Goal: Task Accomplishment & Management: Manage account settings

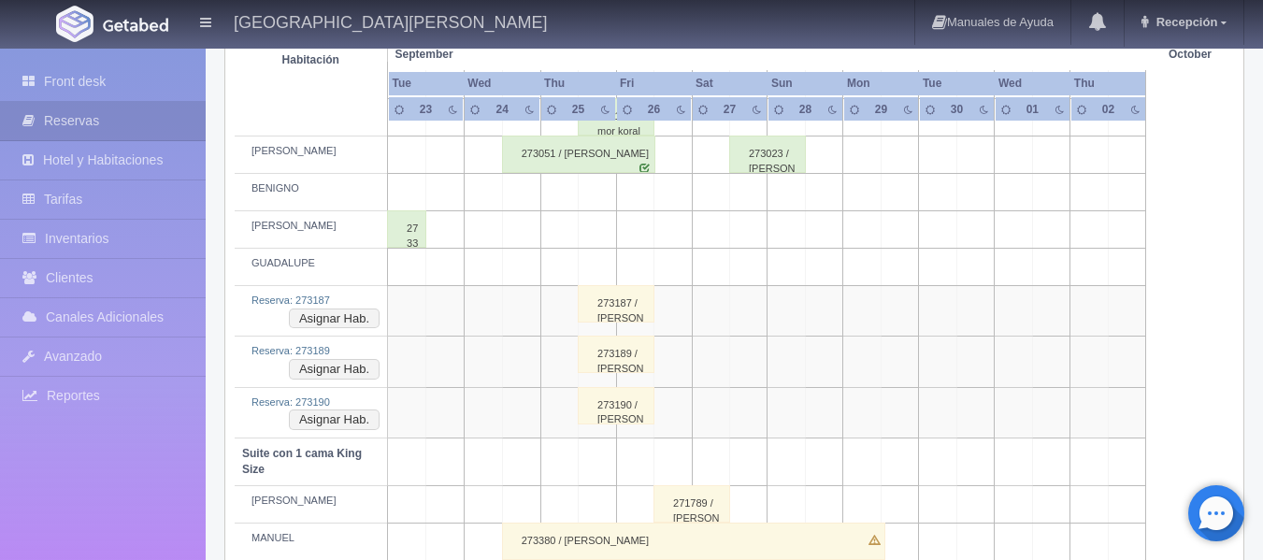
scroll to position [748, 0]
drag, startPoint x: 625, startPoint y: 398, endPoint x: 600, endPoint y: 416, distance: 30.1
click at [600, 416] on div "273190 / guy haran" at bounding box center [616, 405] width 77 height 37
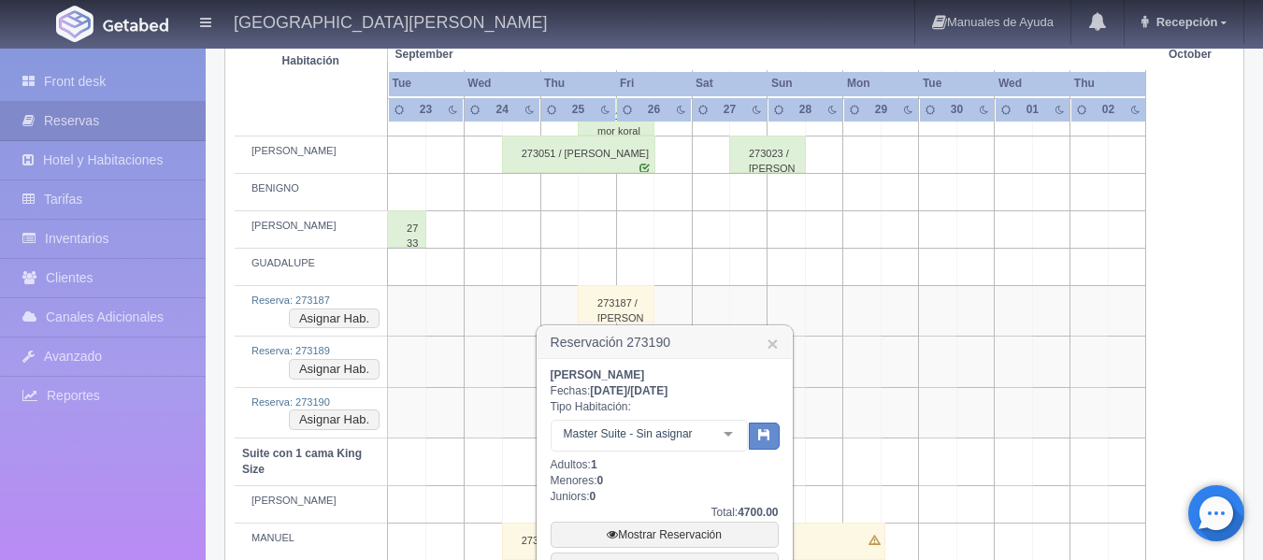
scroll to position [842, 0]
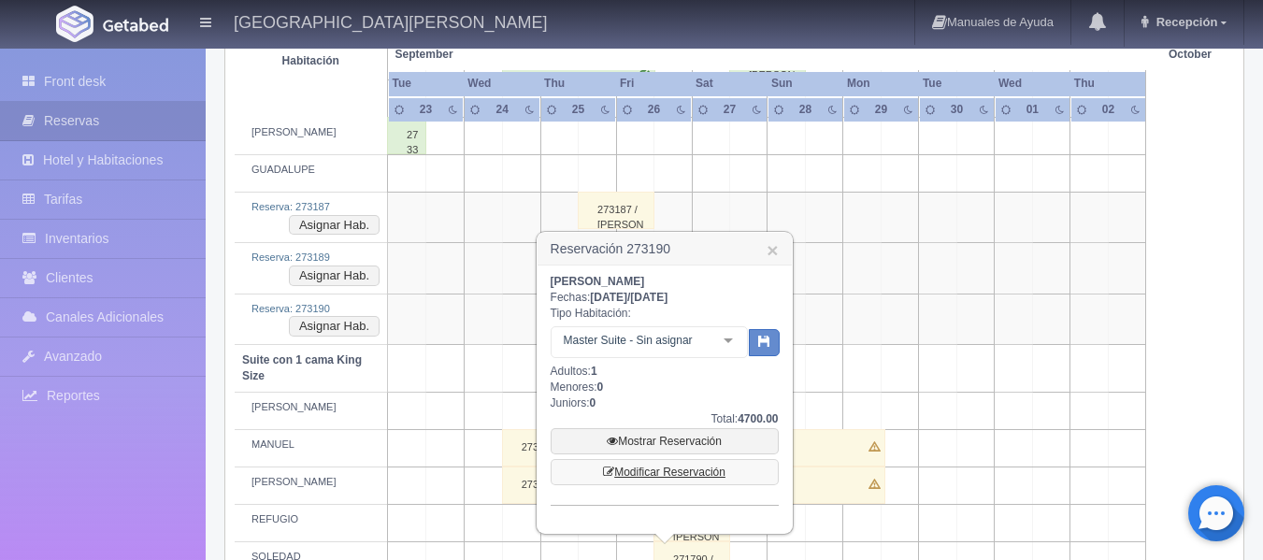
click at [701, 475] on link "Modificar Reservación" at bounding box center [665, 472] width 228 height 26
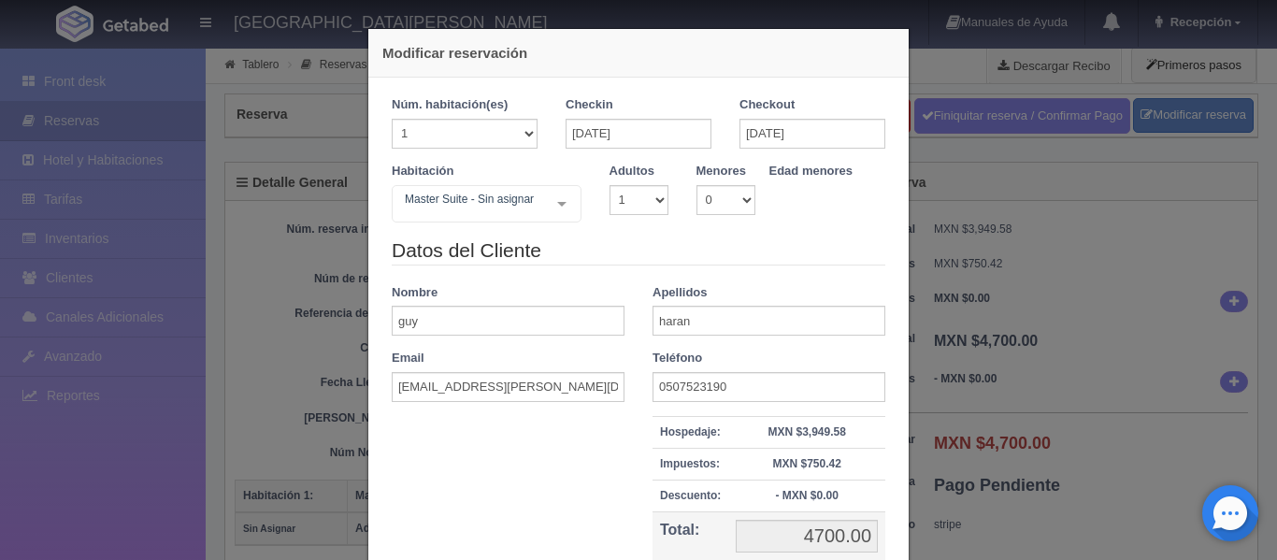
click at [958, 262] on div "Modificar reservación Núm. habitación(es) 1 2 3 4 5 6 7 8 9 10 11 12 13 14 15 1…" at bounding box center [638, 280] width 1277 height 560
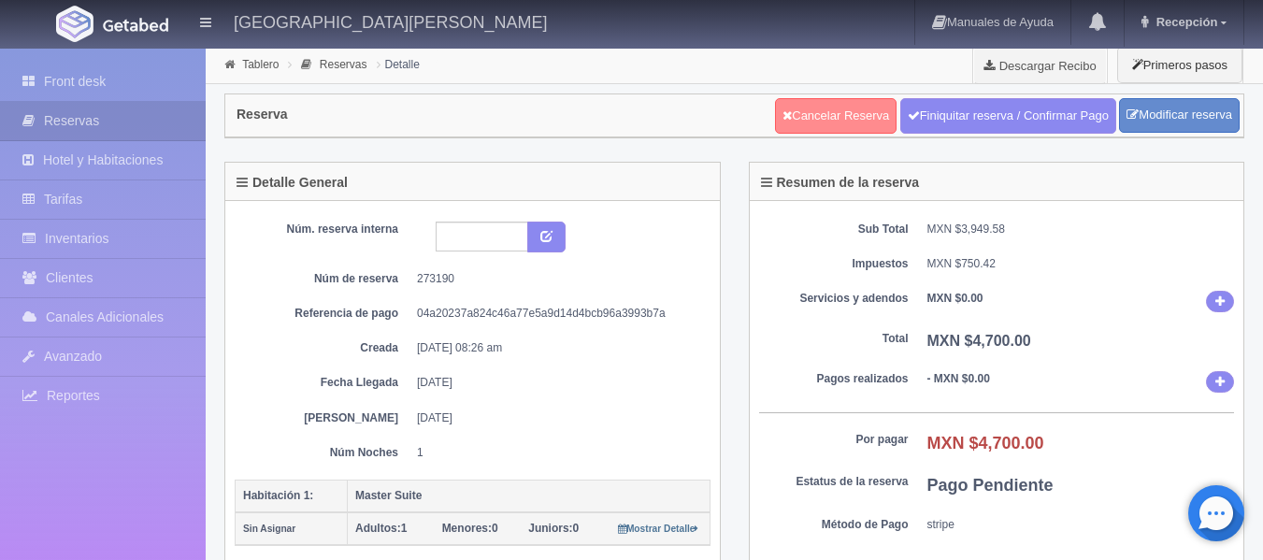
click at [831, 119] on link "Cancelar Reserva" at bounding box center [836, 116] width 122 height 36
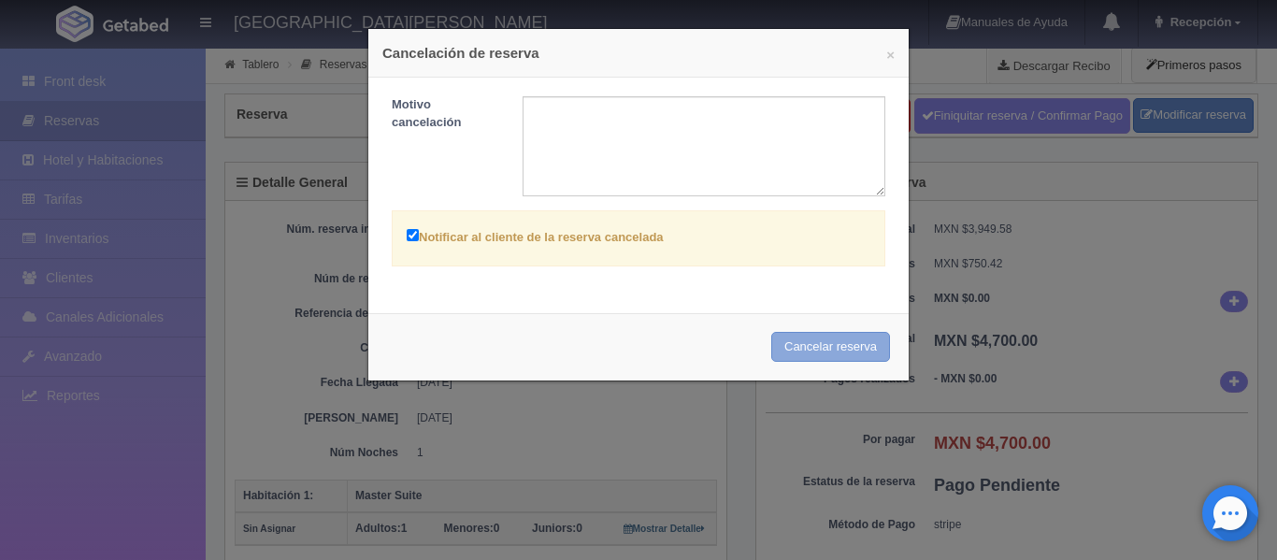
click at [819, 349] on button "Cancelar reserva" at bounding box center [830, 347] width 119 height 31
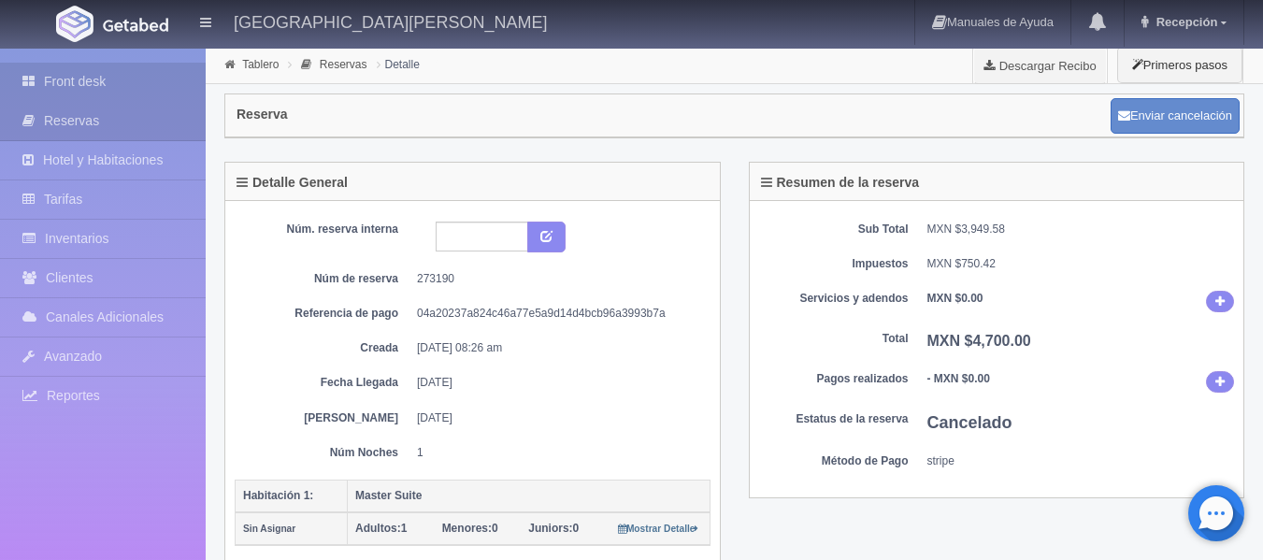
click at [139, 76] on link "Front desk" at bounding box center [103, 82] width 206 height 38
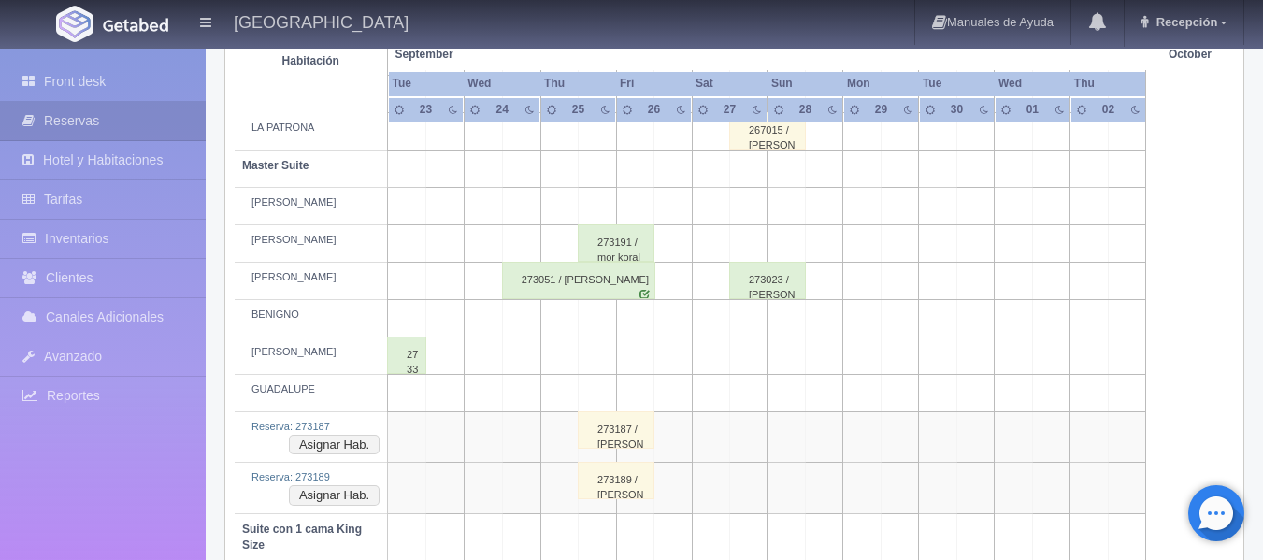
scroll to position [655, 0]
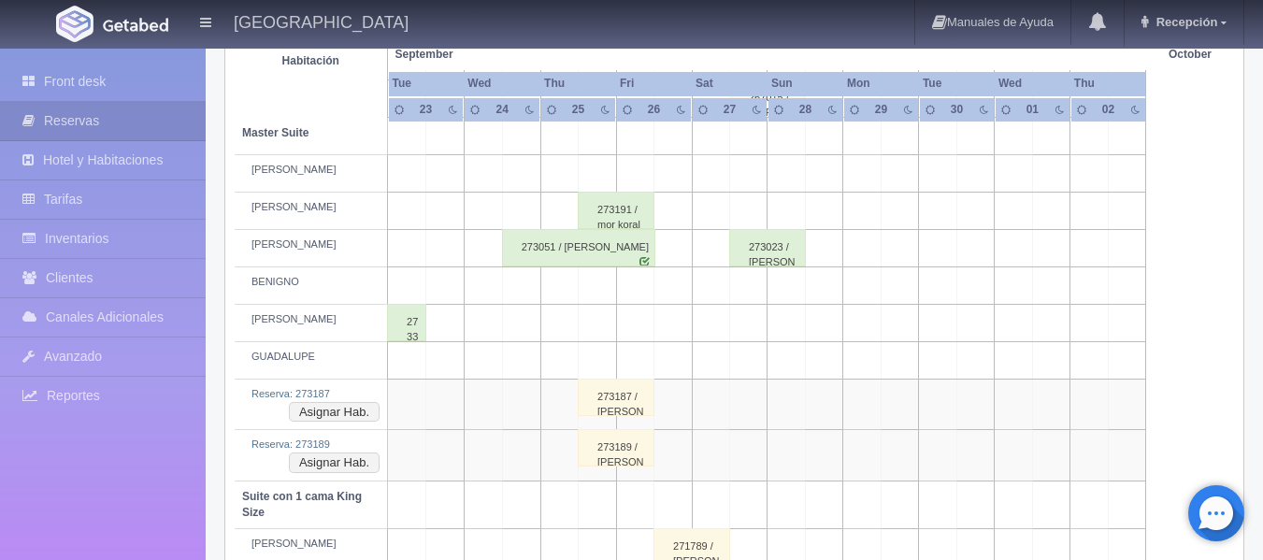
click at [616, 439] on div "273189 / guy haran" at bounding box center [616, 447] width 77 height 37
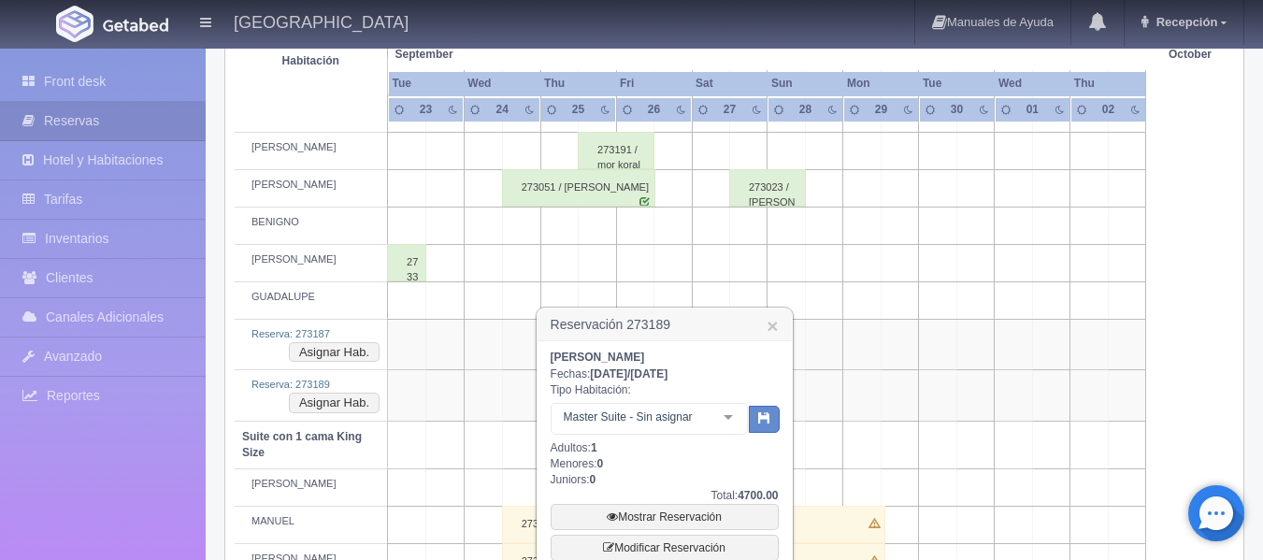
scroll to position [748, 0]
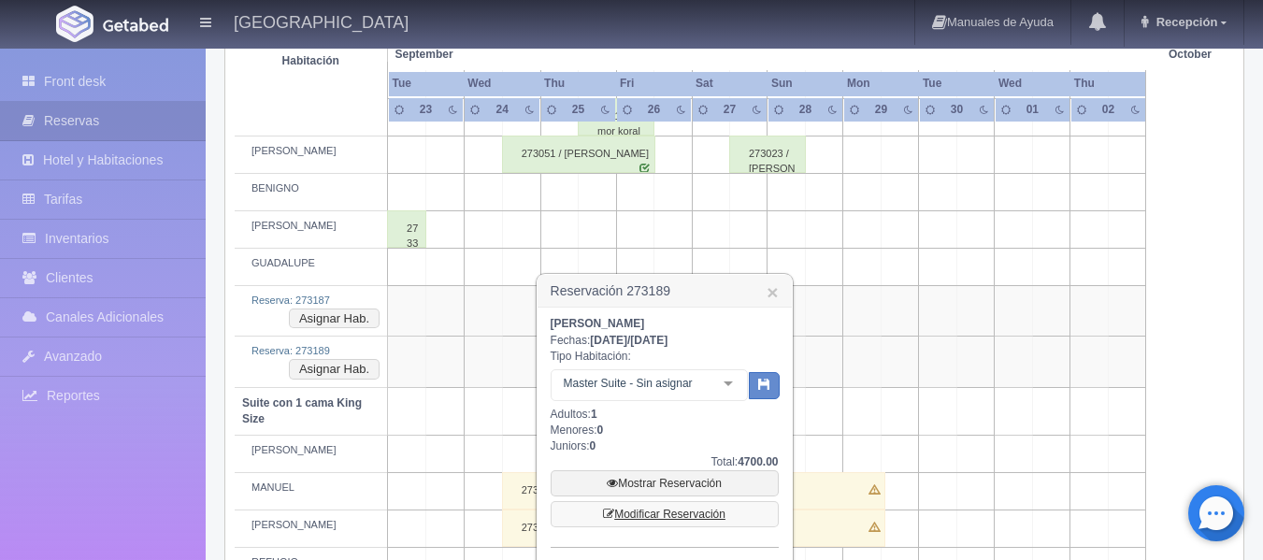
click at [625, 524] on link "Modificar Reservación" at bounding box center [665, 514] width 228 height 26
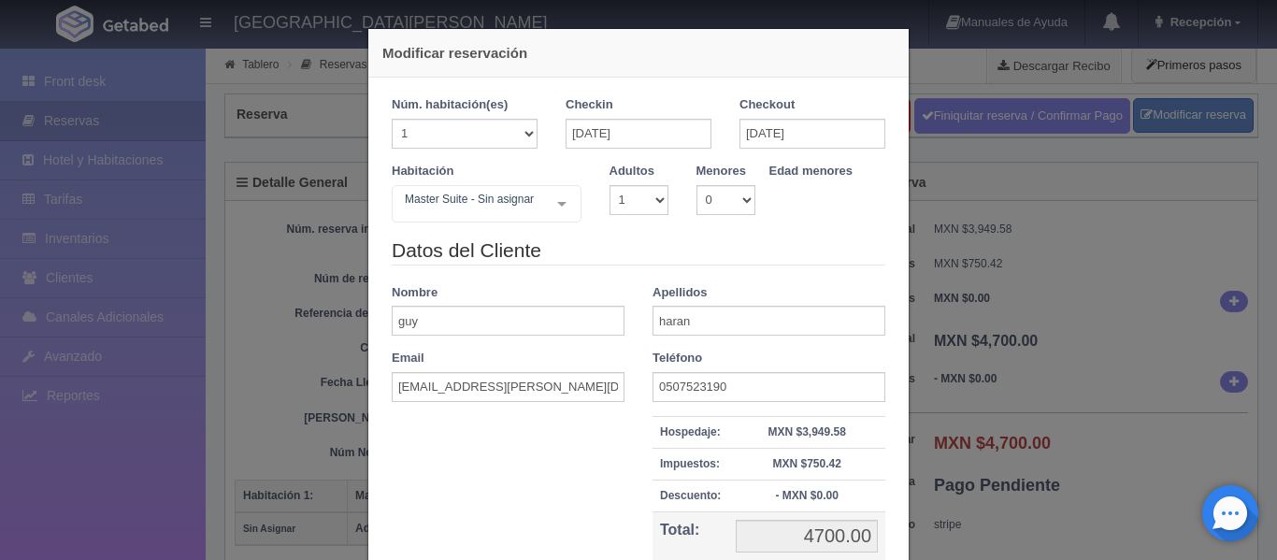
click at [1140, 145] on div "Modificar reservación Núm. habitación(es) 1 2 3 4 5 6 7 8 9 10 11 12 13 14 15 1…" at bounding box center [638, 280] width 1277 height 560
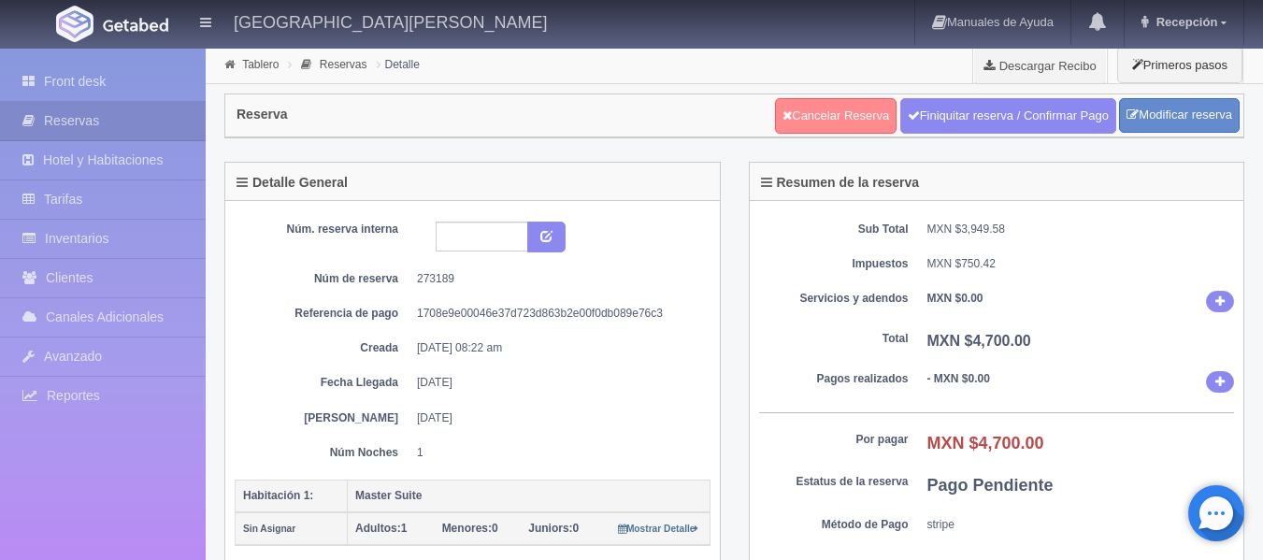
click at [852, 126] on link "Cancelar Reserva" at bounding box center [836, 116] width 122 height 36
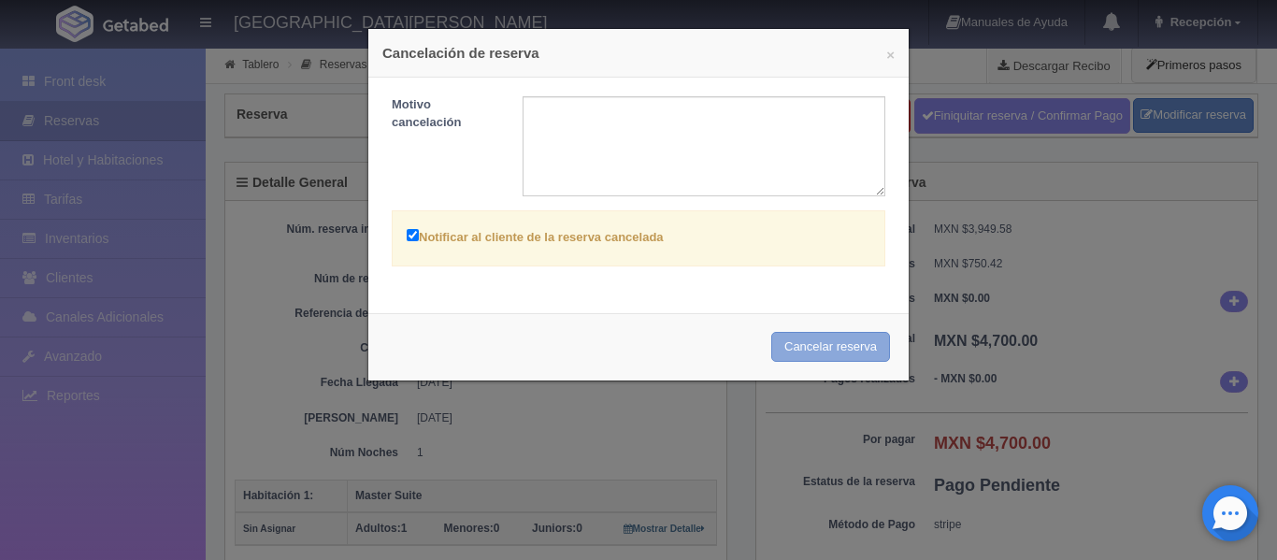
drag, startPoint x: 778, startPoint y: 335, endPoint x: 712, endPoint y: 56, distance: 286.5
click at [778, 340] on button "Cancelar reserva" at bounding box center [830, 347] width 119 height 31
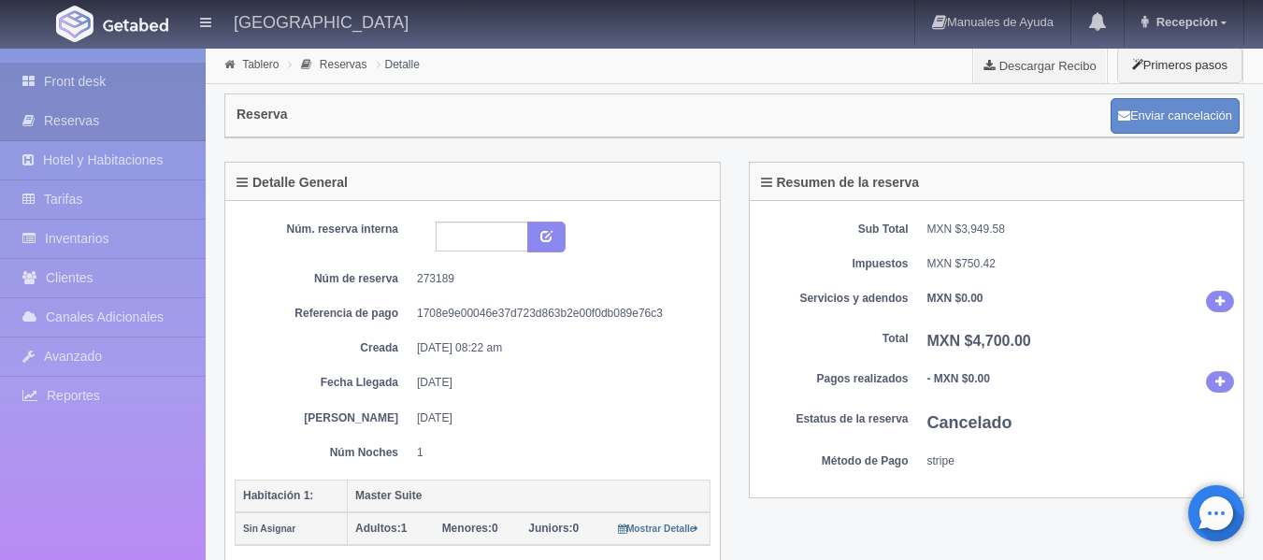
click at [153, 77] on link "Front desk" at bounding box center [103, 82] width 206 height 38
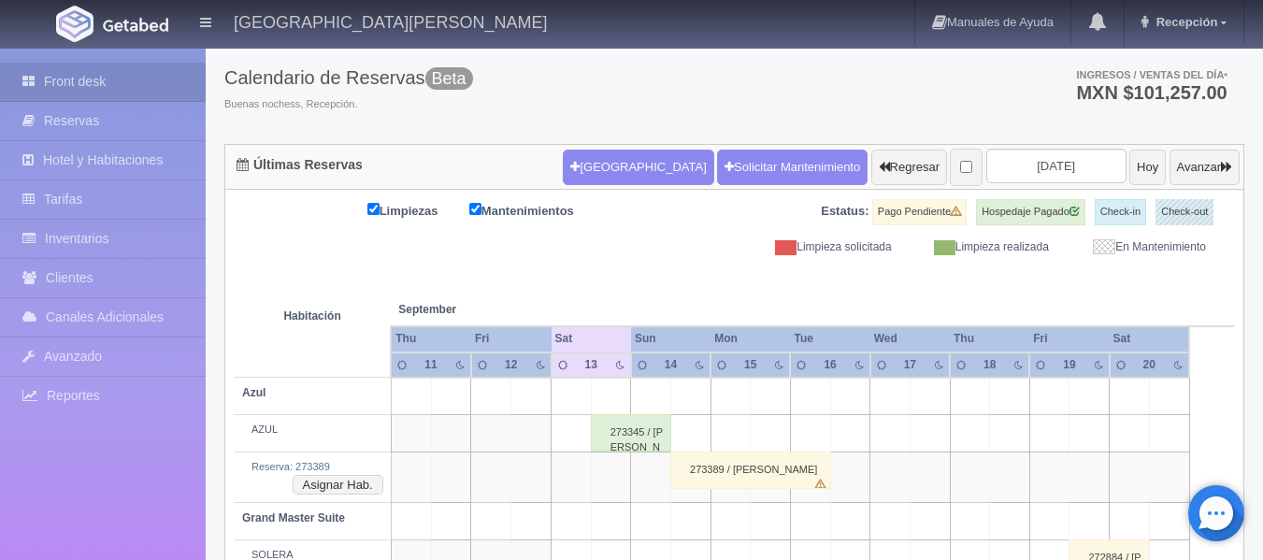
scroll to position [94, 0]
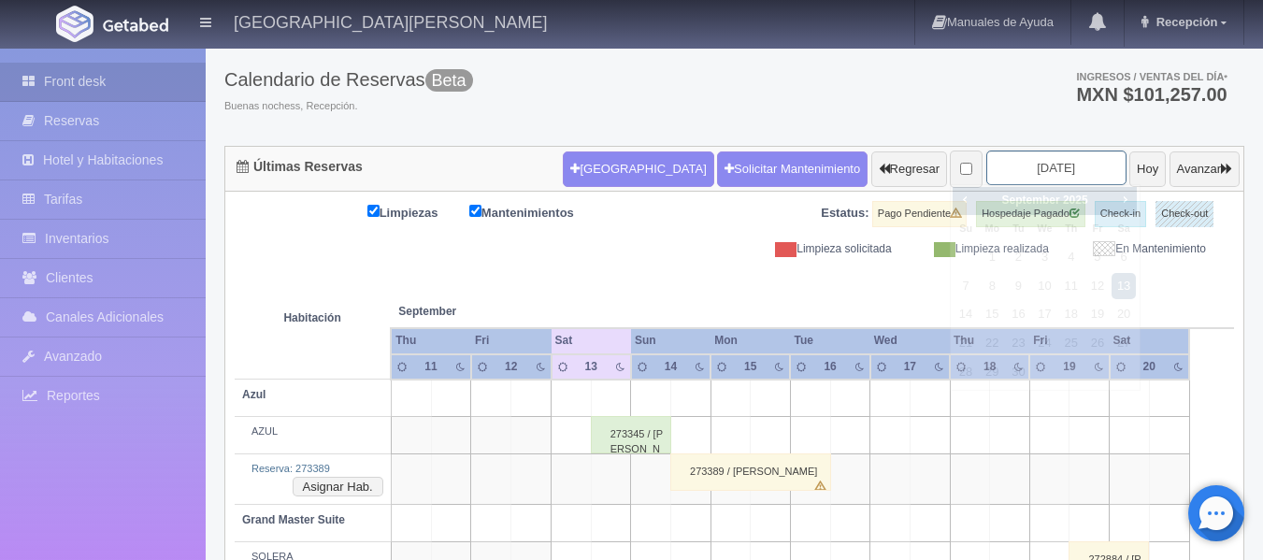
click at [1015, 160] on input "2025-09-13" at bounding box center [1057, 168] width 140 height 35
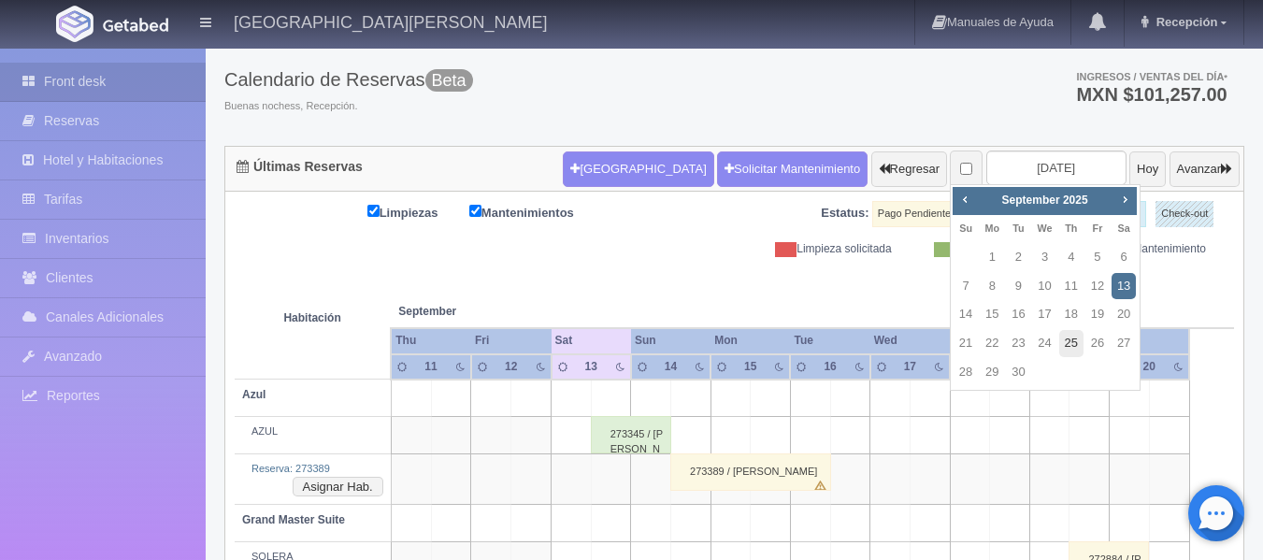
click at [1062, 352] on link "25" at bounding box center [1071, 343] width 24 height 27
type input "[DATE]"
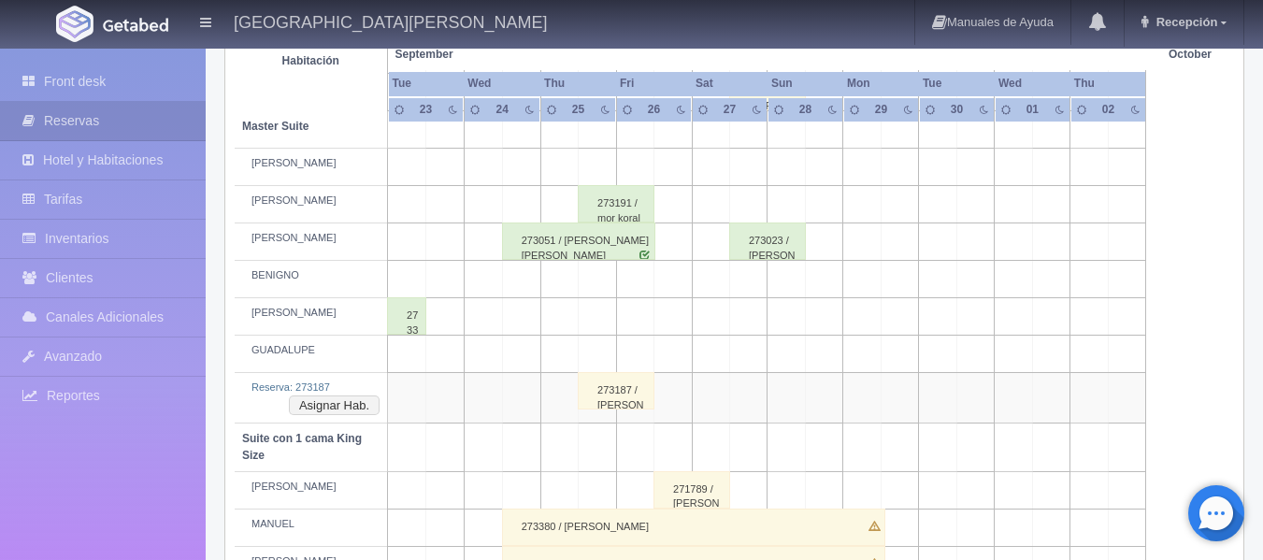
scroll to position [748, 0]
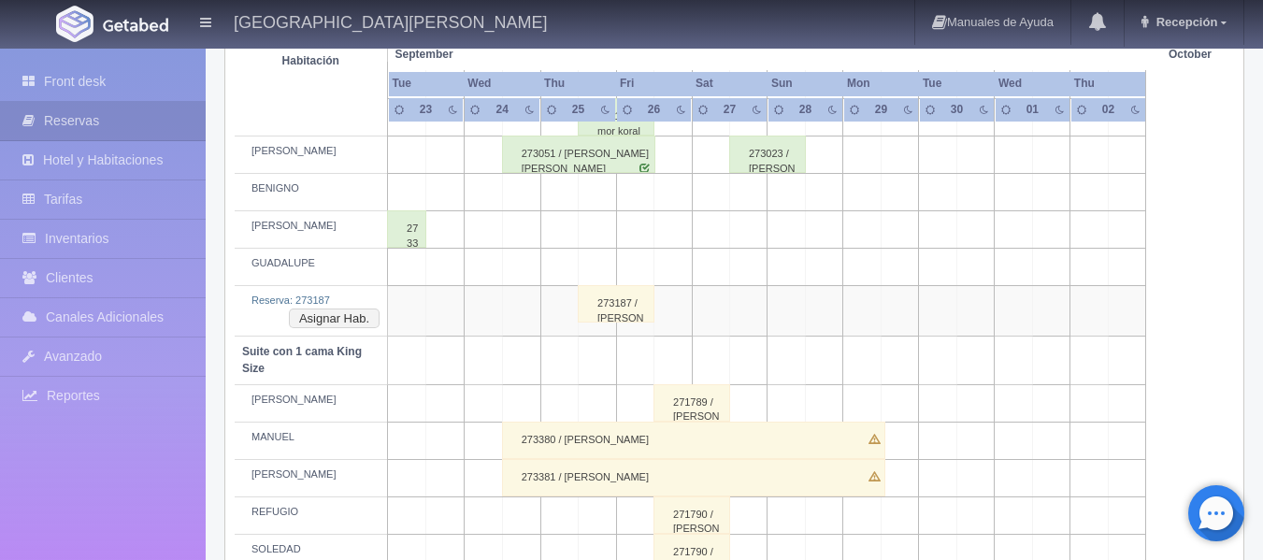
click at [633, 318] on div "273187 / [PERSON_NAME]" at bounding box center [616, 303] width 77 height 37
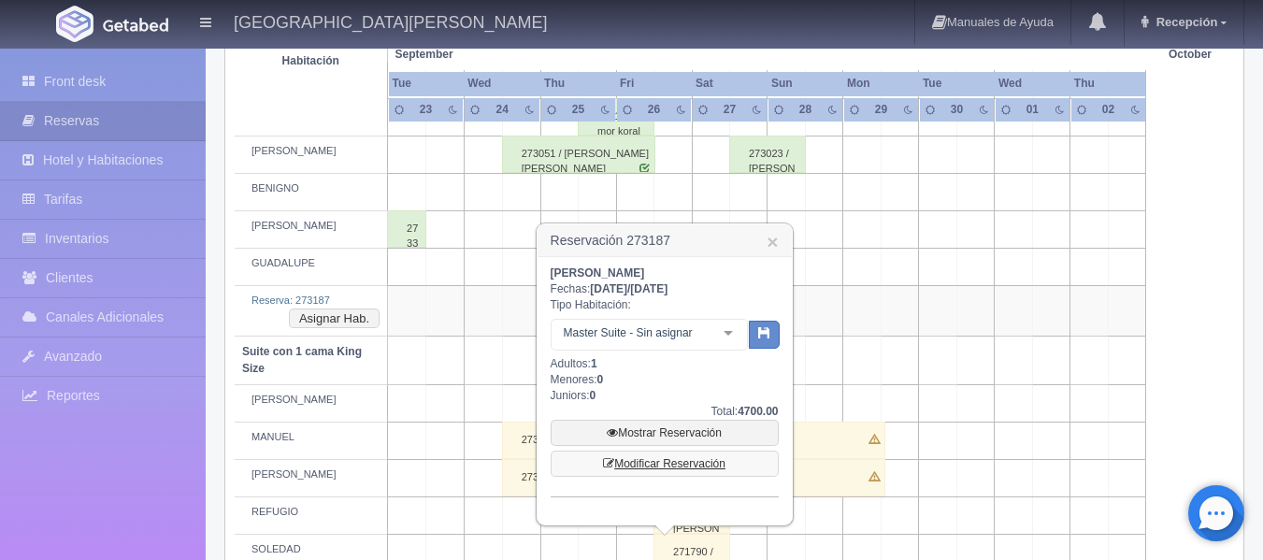
click at [682, 468] on link "Modificar Reservación" at bounding box center [665, 464] width 228 height 26
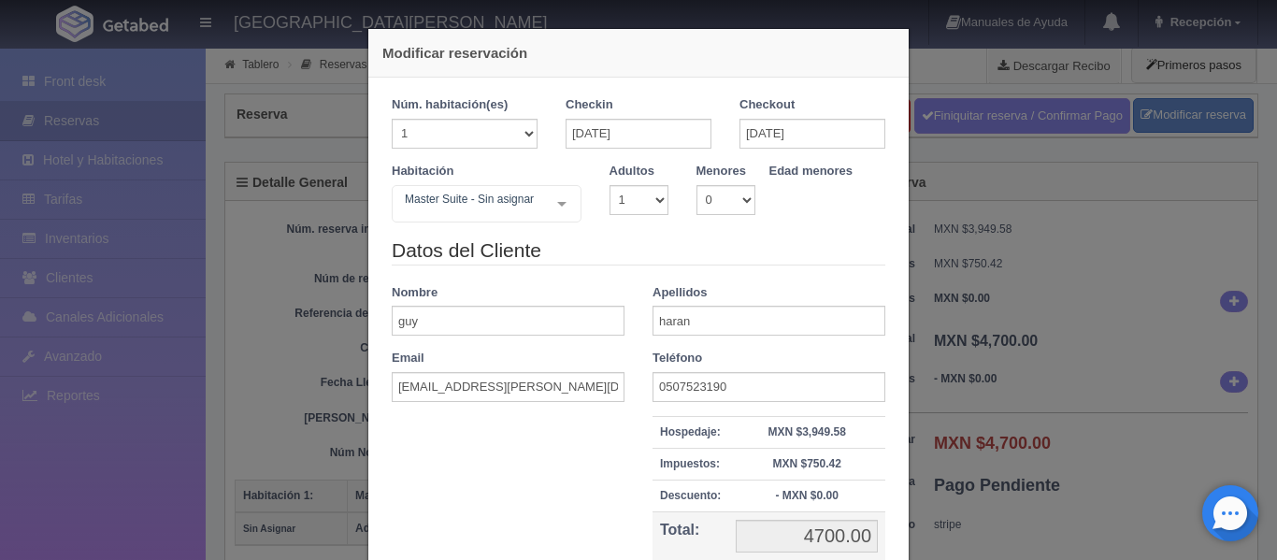
click at [1000, 134] on div "Modificar reservación Núm. habitación(es) 1 2 3 4 5 6 7 8 9 10 11 12 13 14 15 1…" at bounding box center [638, 280] width 1277 height 560
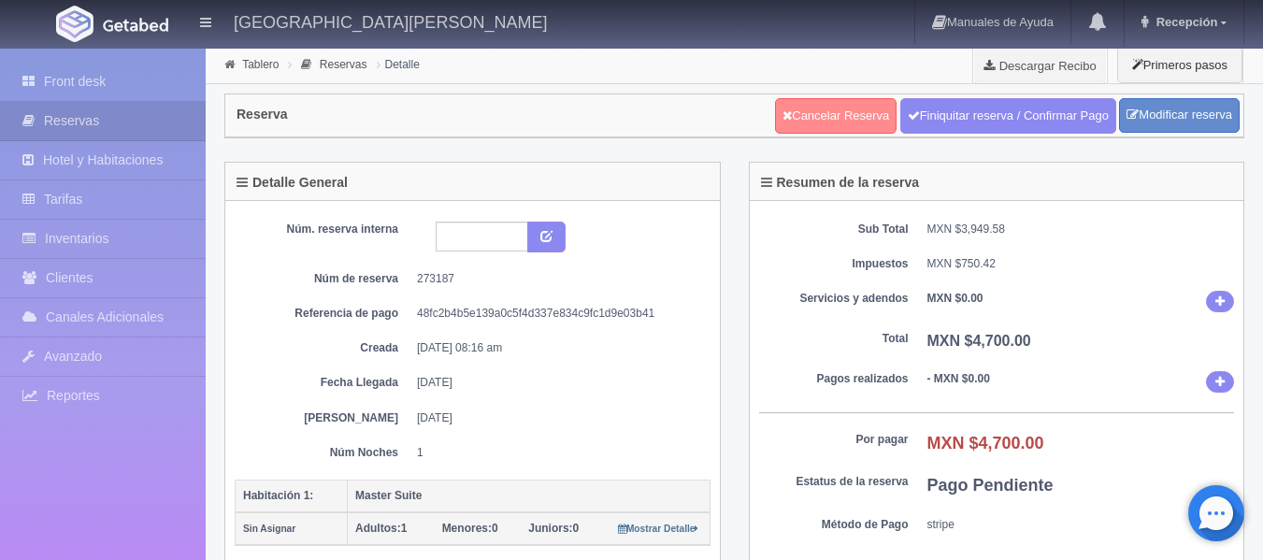
click at [866, 120] on link "Cancelar Reserva" at bounding box center [836, 116] width 122 height 36
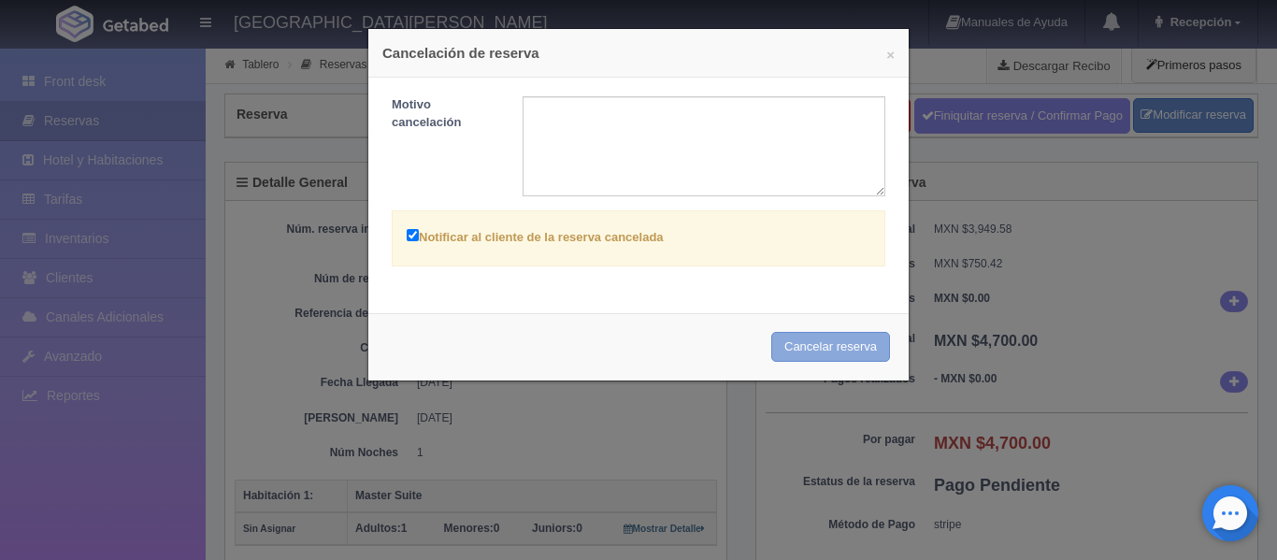
click at [814, 344] on button "Cancelar reserva" at bounding box center [830, 347] width 119 height 31
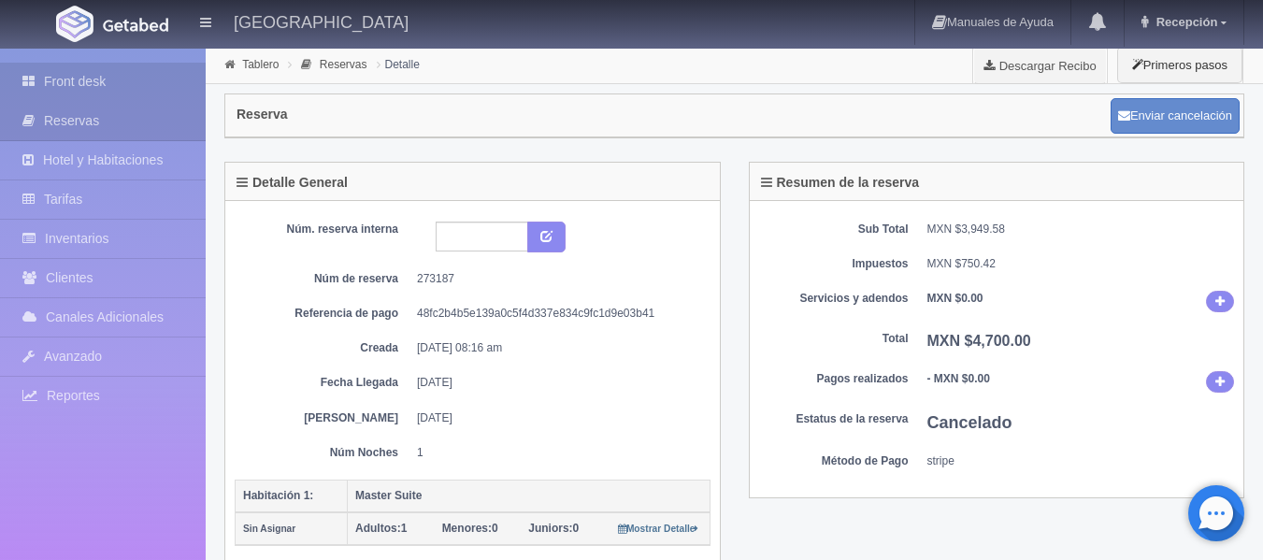
click at [140, 73] on link "Front desk" at bounding box center [103, 82] width 206 height 38
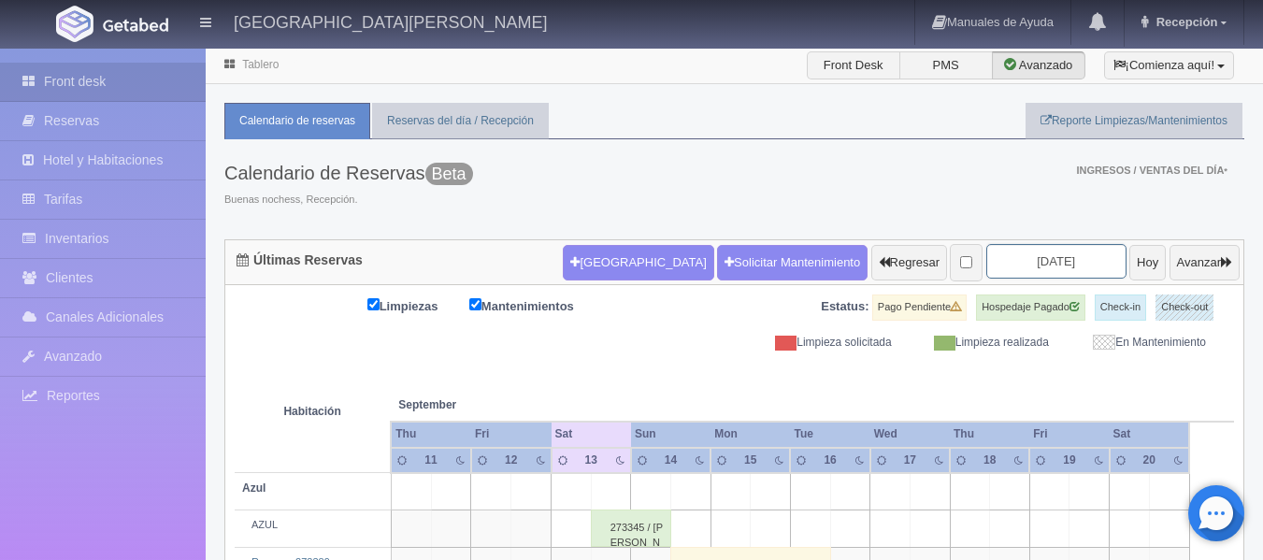
click at [1069, 270] on input "[DATE]" at bounding box center [1057, 261] width 140 height 35
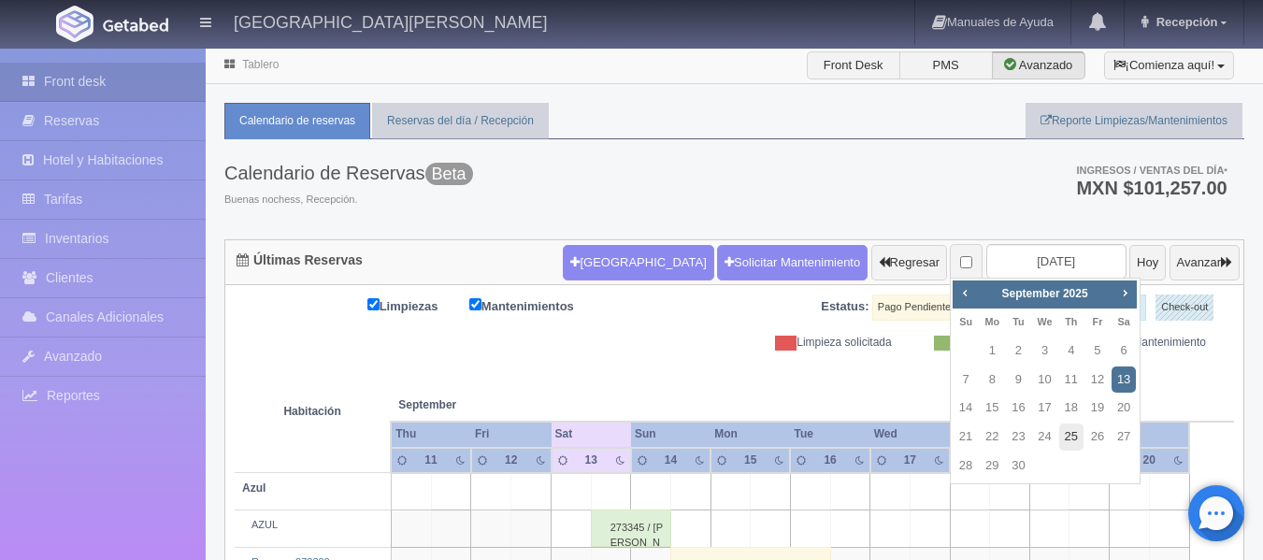
click at [1066, 431] on link "25" at bounding box center [1071, 437] width 24 height 27
type input "[DATE]"
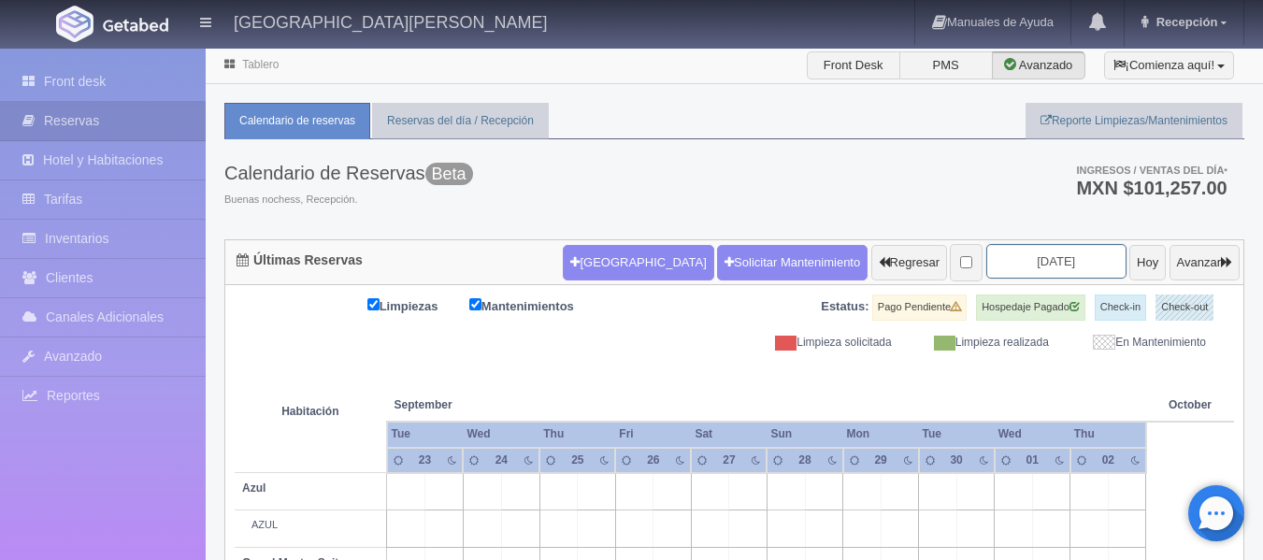
click at [987, 257] on input "[DATE]" at bounding box center [1057, 261] width 140 height 35
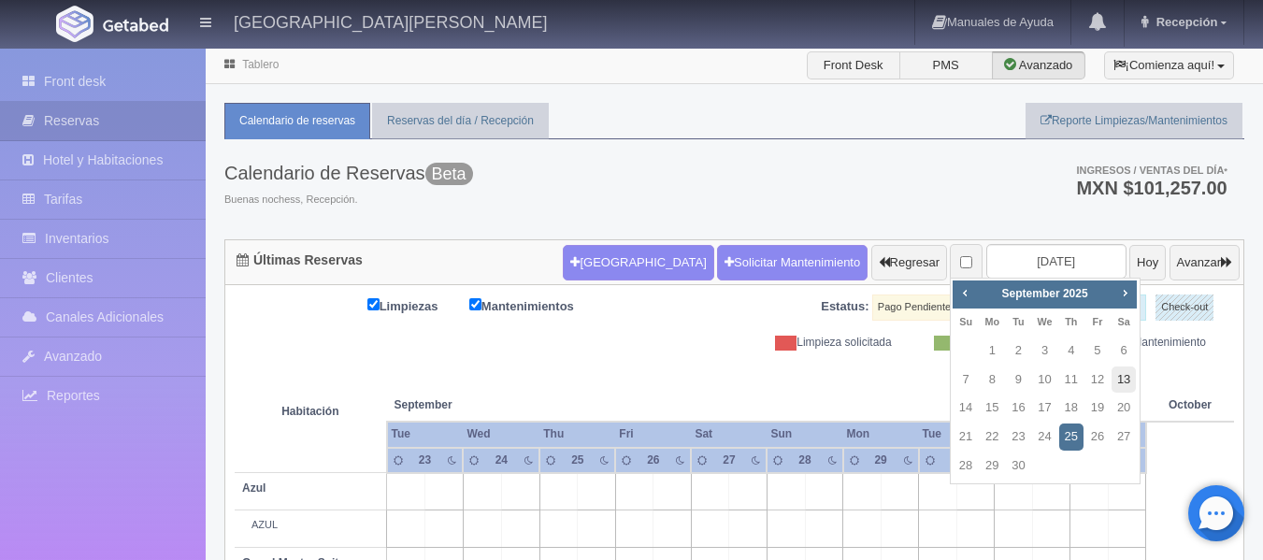
click at [1122, 379] on link "13" at bounding box center [1124, 380] width 24 height 27
type input "[DATE]"
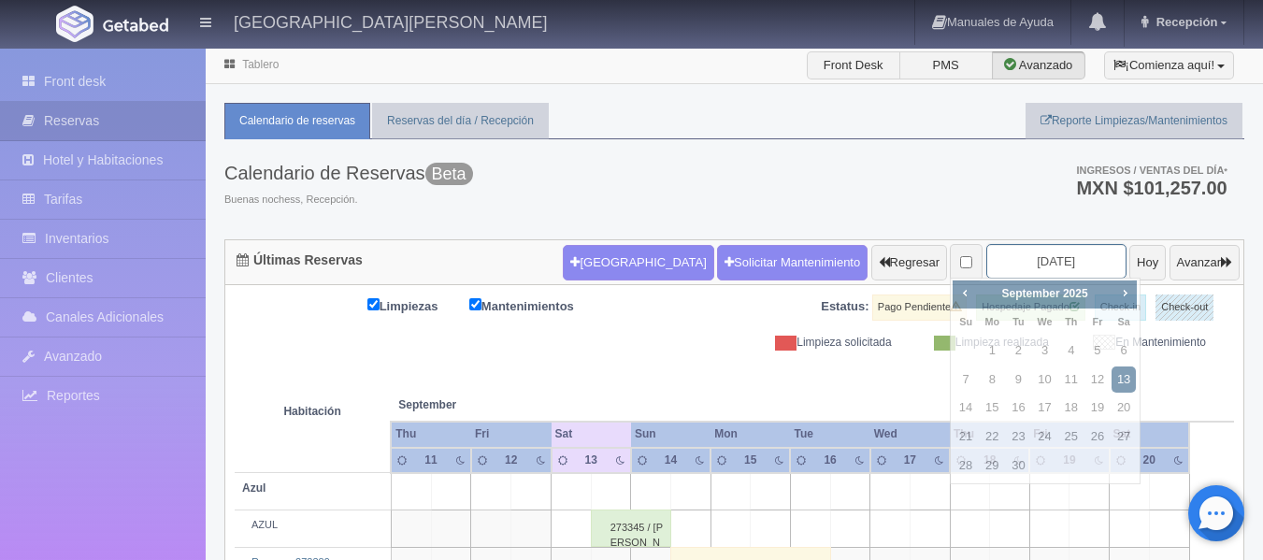
click at [1076, 267] on input "[DATE]" at bounding box center [1057, 261] width 140 height 35
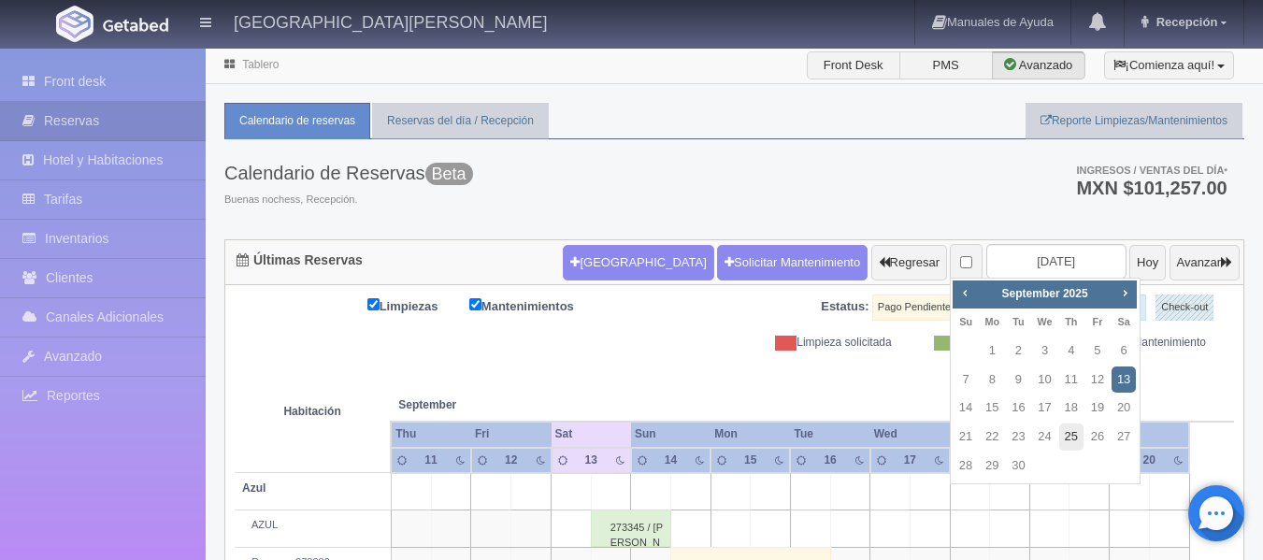
click at [1065, 431] on link "25" at bounding box center [1071, 437] width 24 height 27
type input "[DATE]"
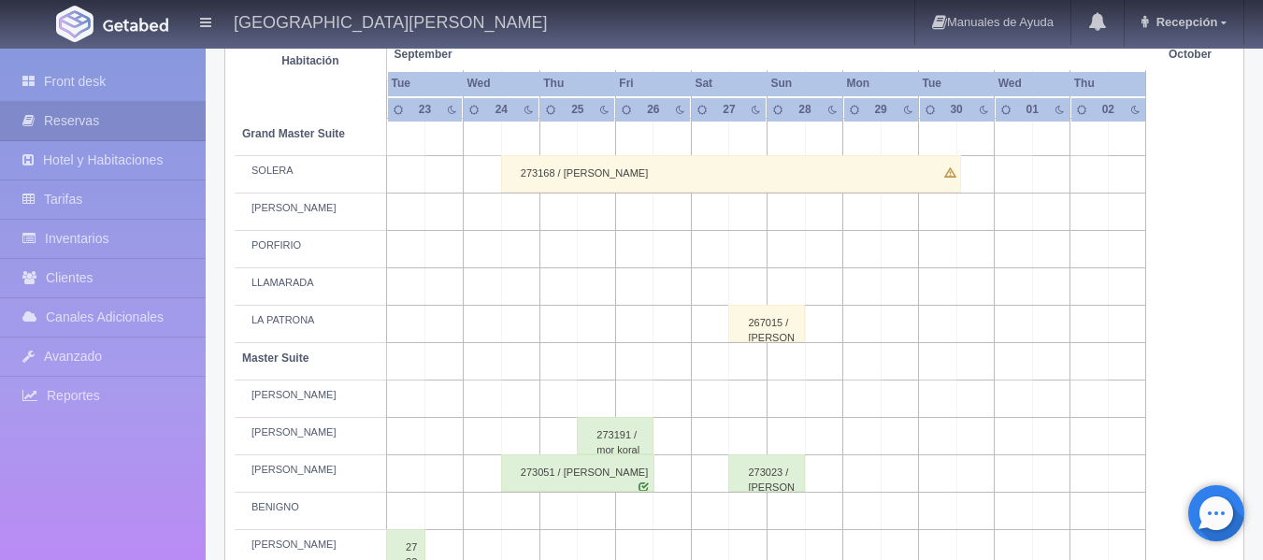
scroll to position [430, 0]
click at [626, 422] on div "273191 / mor koral" at bounding box center [615, 434] width 77 height 37
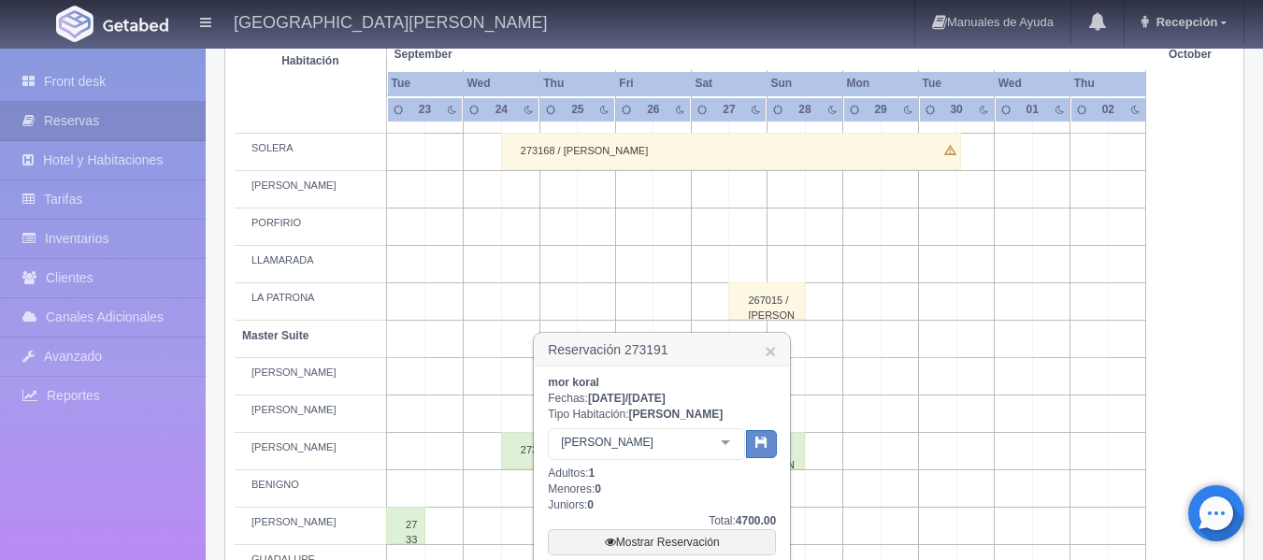
scroll to position [453, 0]
click at [738, 137] on div "273168 / DENISS MCMASTER" at bounding box center [731, 150] width 460 height 37
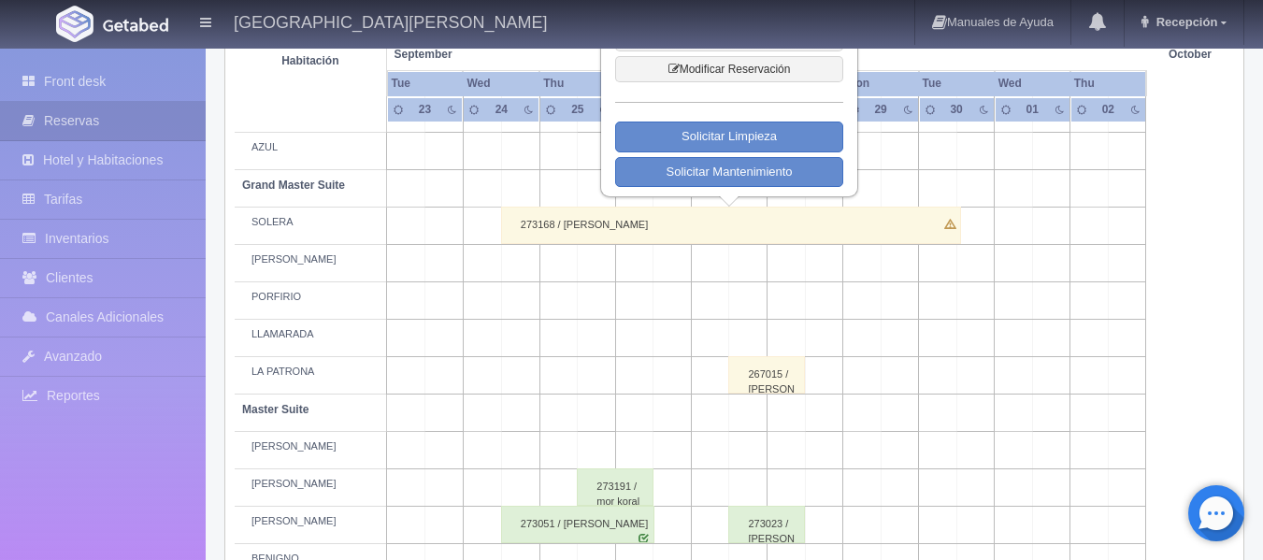
scroll to position [379, 0]
click at [610, 498] on div "273191 / mor koral" at bounding box center [615, 486] width 77 height 37
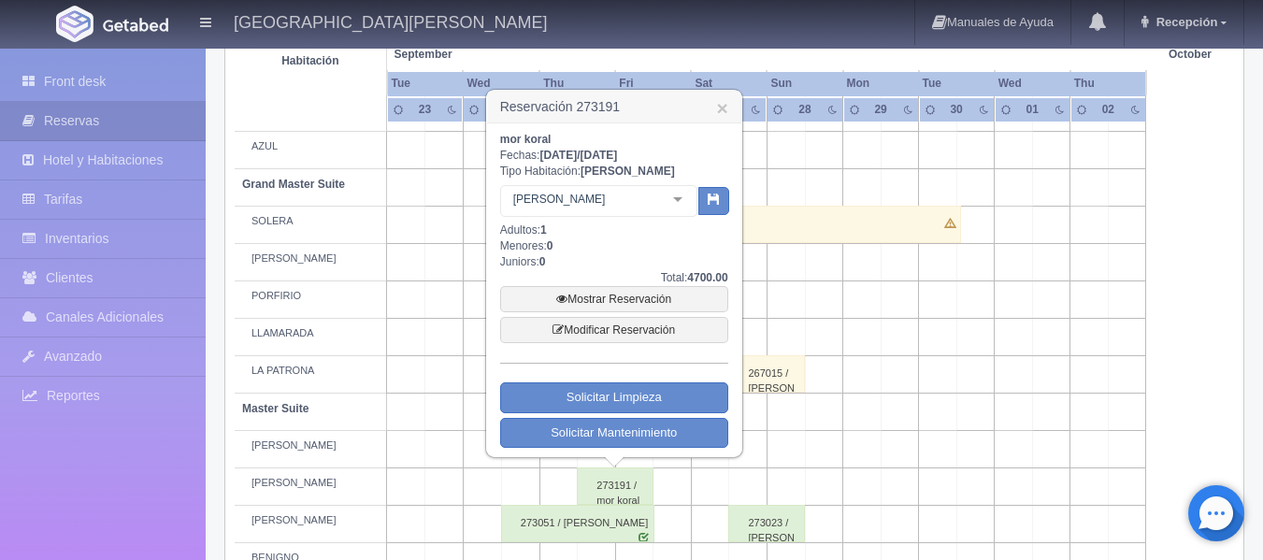
click at [877, 287] on td at bounding box center [862, 299] width 38 height 37
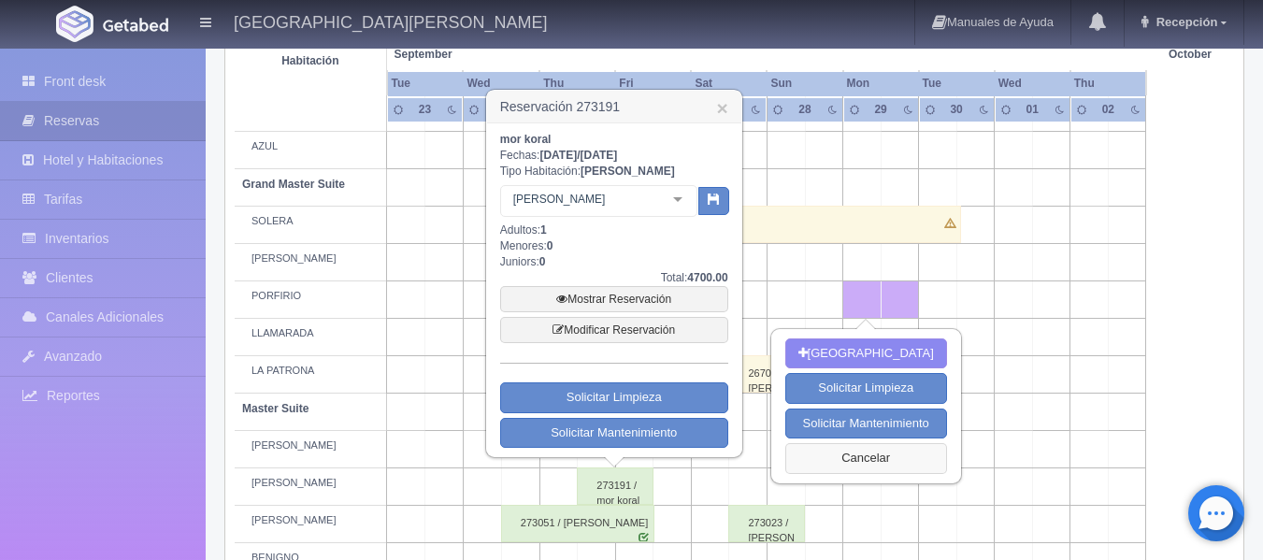
click at [836, 468] on button "Cancelar" at bounding box center [866, 458] width 162 height 31
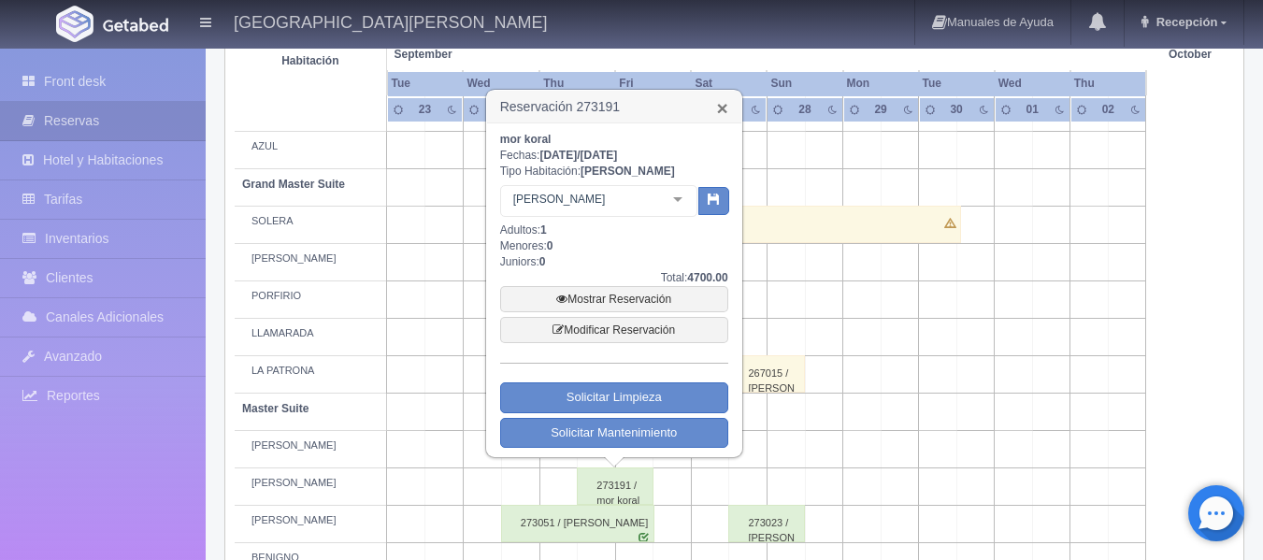
click at [728, 112] on link "×" at bounding box center [721, 108] width 11 height 20
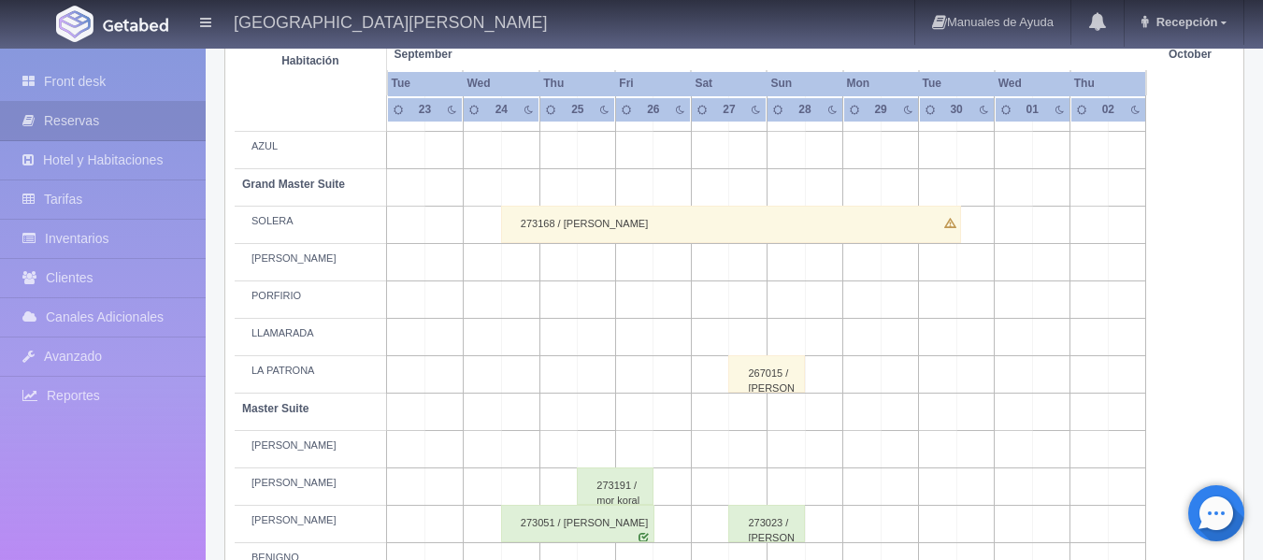
click at [604, 484] on div "273191 / mor koral" at bounding box center [615, 486] width 77 height 37
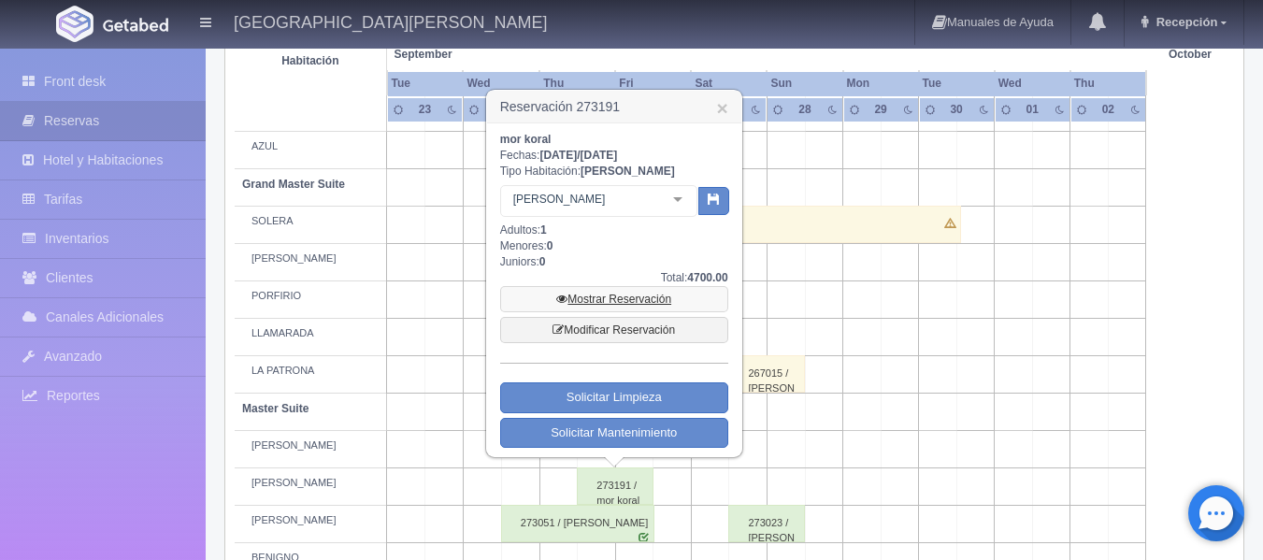
click at [681, 307] on link "Mostrar Reservación" at bounding box center [614, 299] width 228 height 26
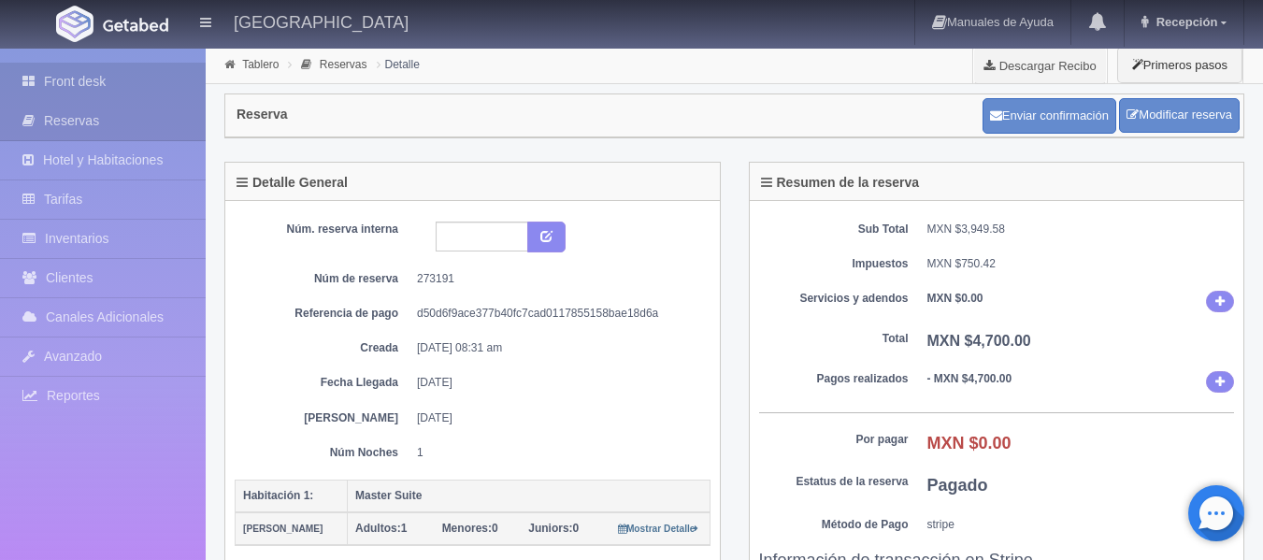
click at [164, 67] on link "Front desk" at bounding box center [103, 82] width 206 height 38
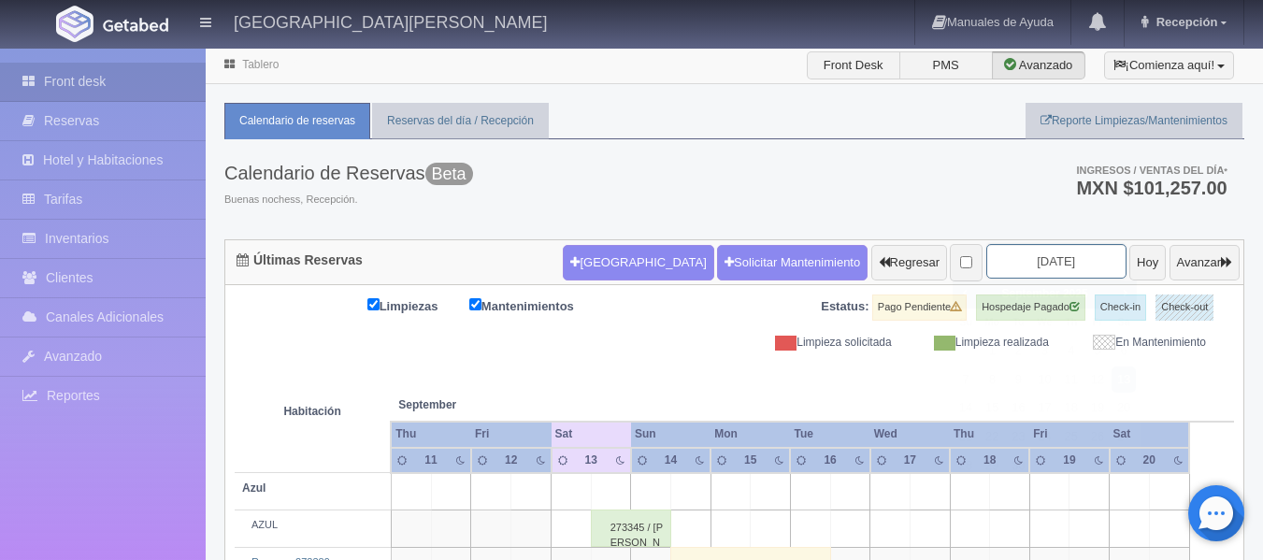
click at [1056, 260] on input "2025-09-13" at bounding box center [1057, 261] width 140 height 35
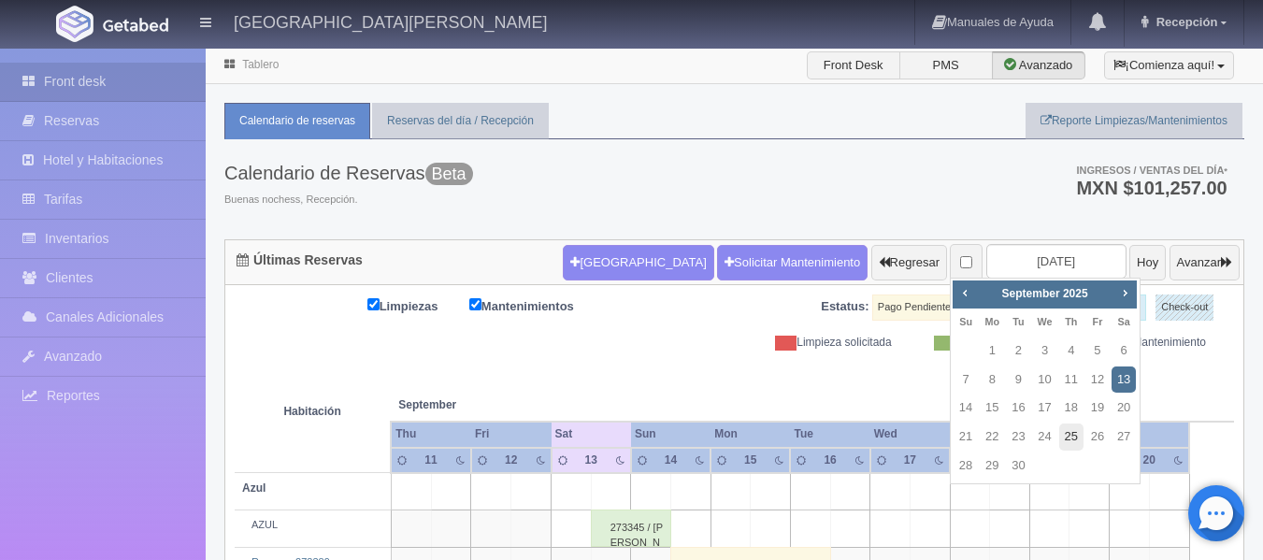
click at [1073, 432] on link "25" at bounding box center [1071, 437] width 24 height 27
type input "[DATE]"
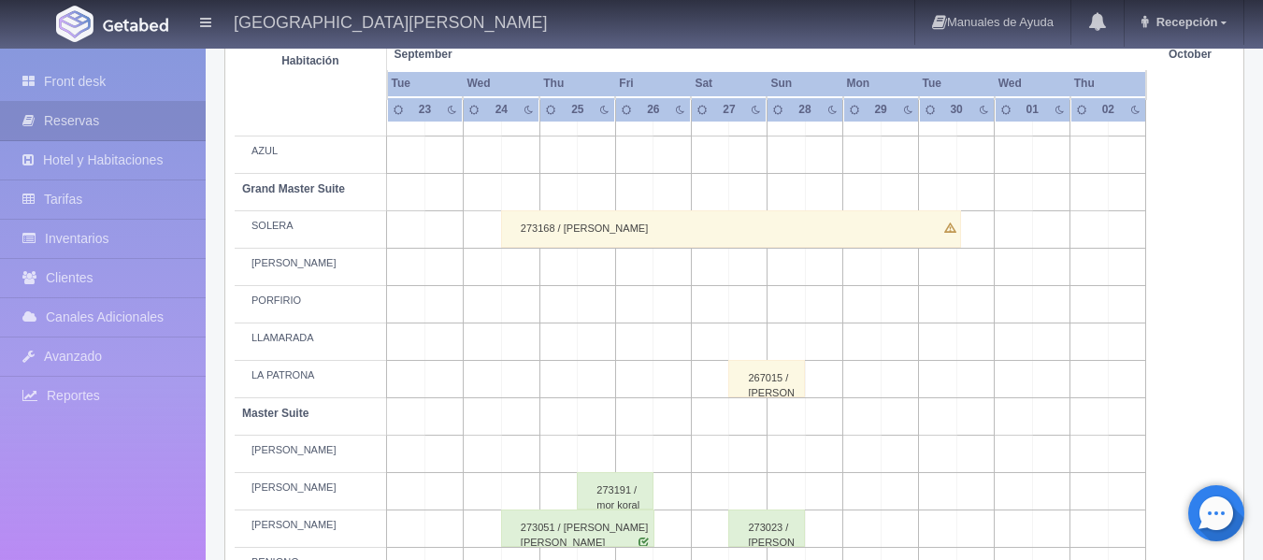
scroll to position [561, 0]
